Goal: Task Accomplishment & Management: Complete application form

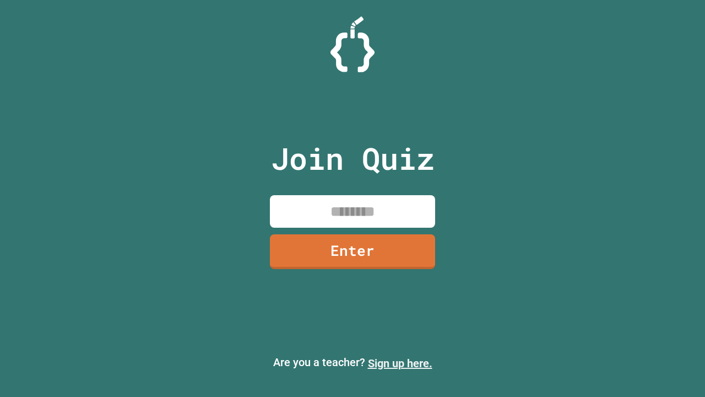
click at [400, 363] on link "Sign up here." at bounding box center [400, 362] width 64 height 13
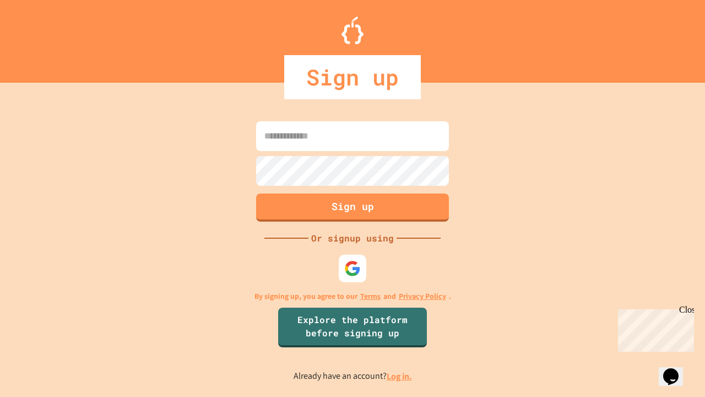
click at [400, 376] on link "Log in." at bounding box center [399, 376] width 25 height 12
